Goal: Check status: Check status

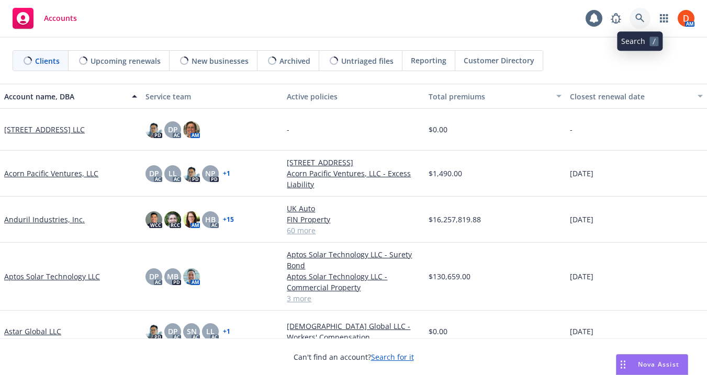
click at [636, 15] on icon at bounding box center [639, 18] width 9 height 9
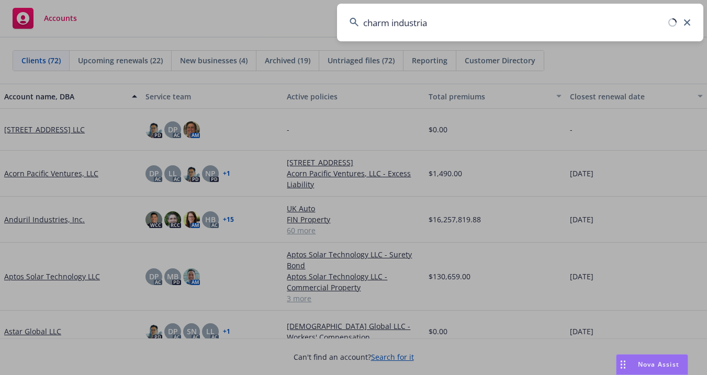
type input "charm industrial"
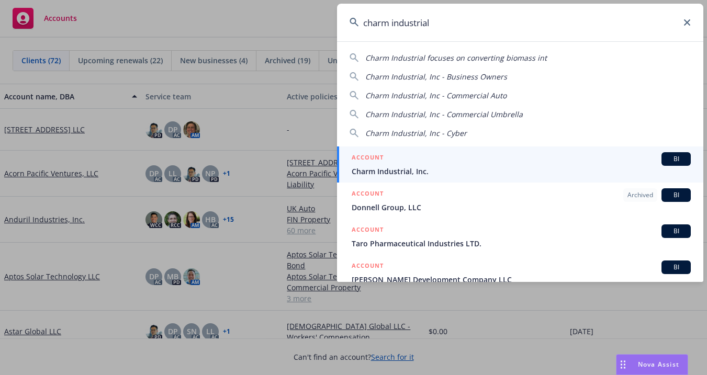
click at [572, 169] on span "Charm Industrial, Inc." at bounding box center [521, 171] width 339 height 11
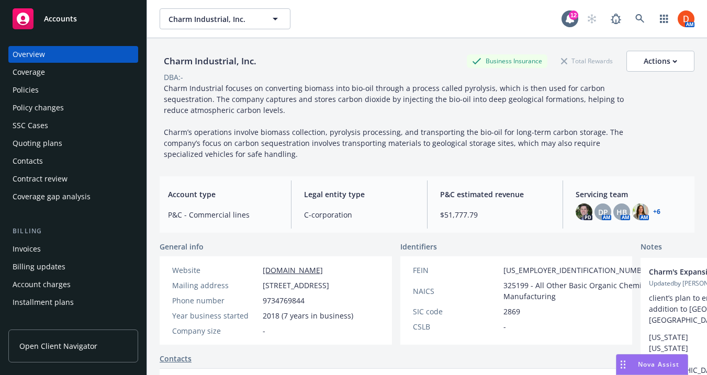
click at [86, 247] on div "Invoices" at bounding box center [73, 249] width 121 height 17
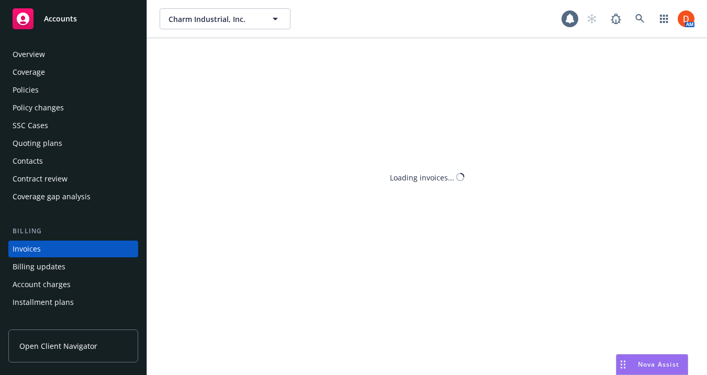
scroll to position [44, 0]
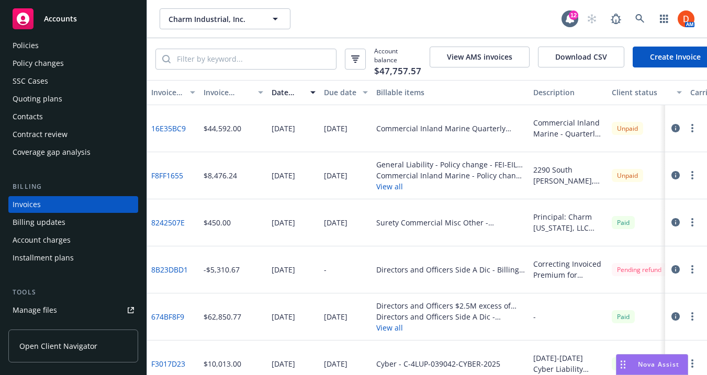
click at [681, 175] on button "button" at bounding box center [675, 175] width 13 height 13
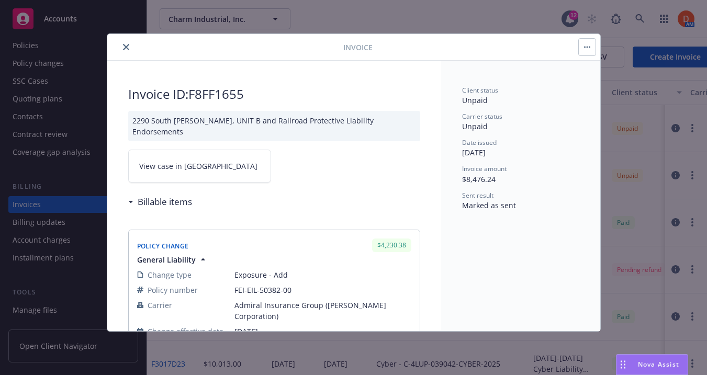
click at [213, 156] on link "View case in [GEOGRAPHIC_DATA]" at bounding box center [199, 166] width 143 height 33
